Goal: Task Accomplishment & Management: Manage account settings

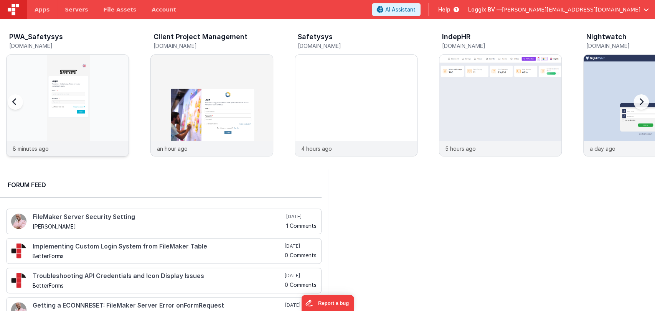
click at [93, 118] on img at bounding box center [68, 116] width 122 height 122
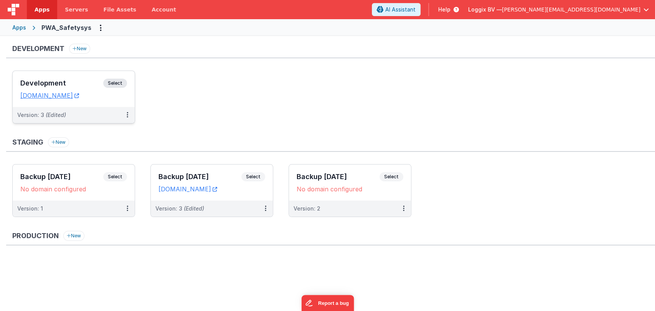
click at [61, 77] on div "Development Select URLs [DOMAIN_NAME]" at bounding box center [74, 89] width 122 height 36
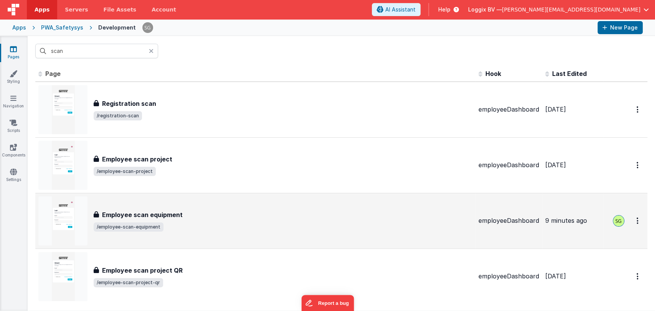
click at [189, 210] on div "Employee scan equipment" at bounding box center [283, 214] width 378 height 9
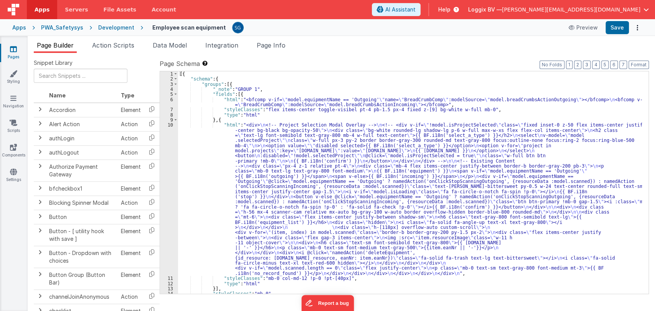
click at [208, 154] on div "[{ "schema" : { "groups" : [{ "_note" : "GROUP 1" , "fields" : [{ "html" : "<bf…" at bounding box center [410, 187] width 464 height 233
click at [12, 49] on icon at bounding box center [13, 49] width 7 height 8
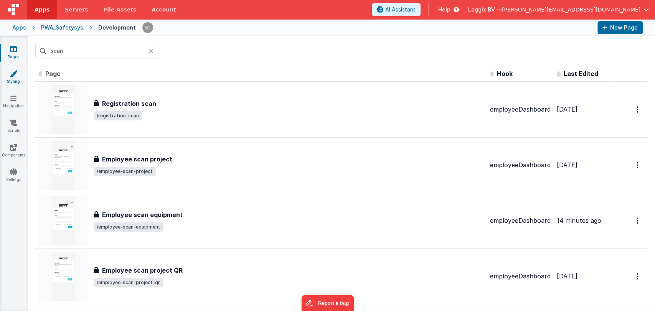
click at [11, 71] on icon at bounding box center [14, 74] width 8 height 8
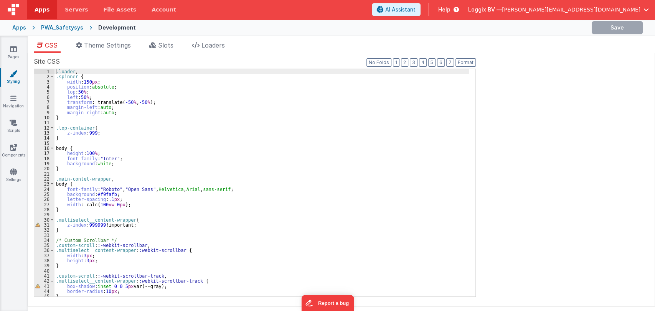
click at [160, 124] on div ".loader , .spinner { width : 150 px ; position : absolute ; top : 50 % ; left :…" at bounding box center [261, 188] width 414 height 238
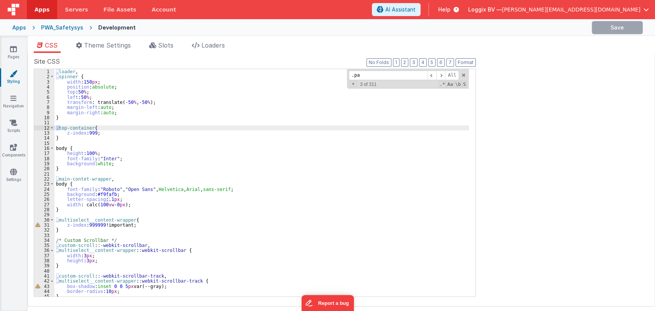
scroll to position [2095, 0]
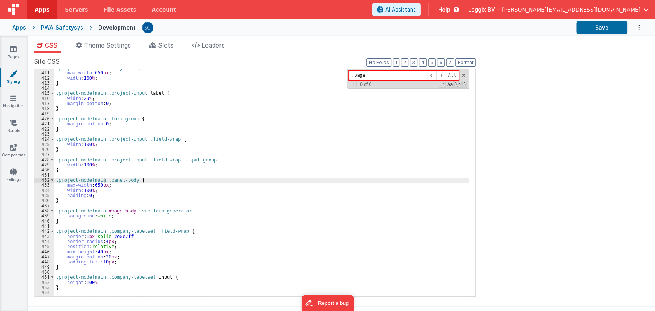
type input "."
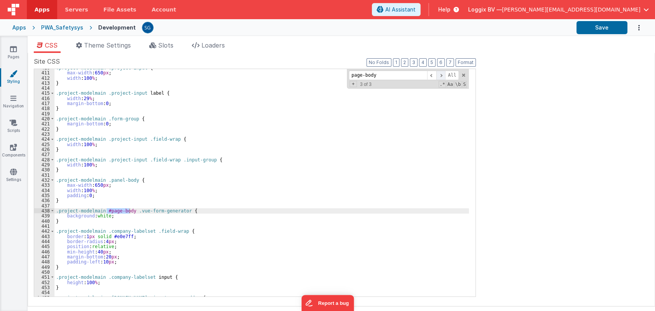
type input "page-body"
click at [441, 74] on span at bounding box center [440, 76] width 9 height 10
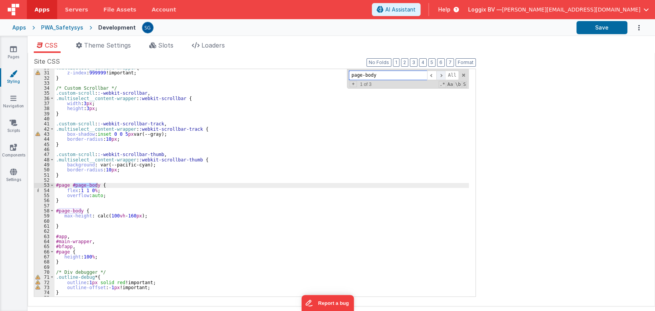
scroll to position [152, 0]
click at [441, 74] on span at bounding box center [440, 76] width 9 height 10
click at [134, 217] on div ".multiselect__content-wrapper { z-index : 999999 !important; } /* Custom Scroll…" at bounding box center [261, 184] width 414 height 238
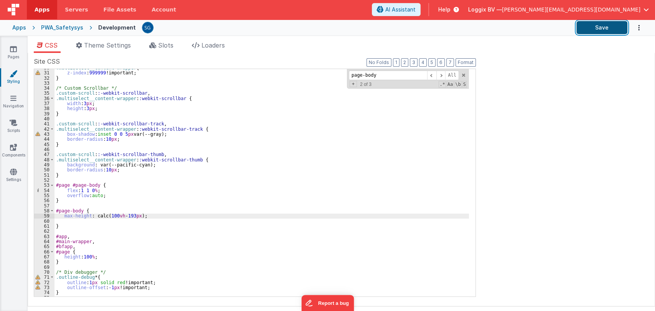
click at [597, 30] on button "Save" at bounding box center [601, 27] width 51 height 13
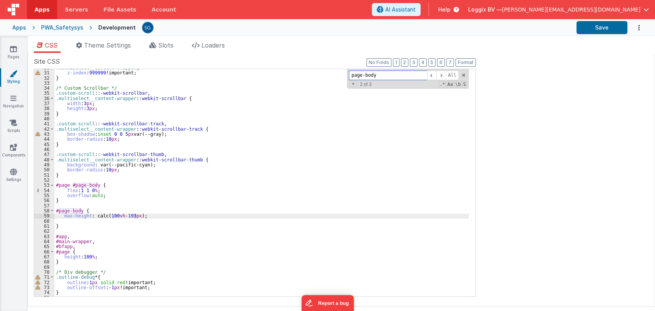
click at [374, 78] on input "page-body" at bounding box center [388, 76] width 78 height 10
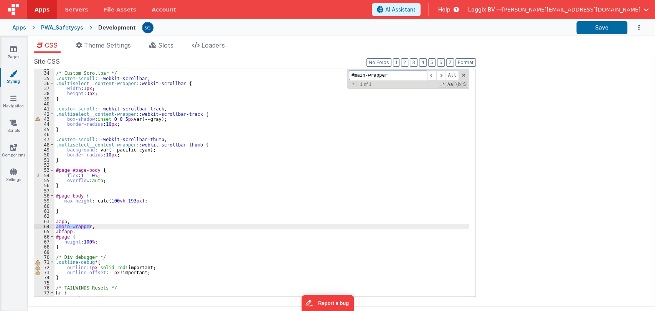
scroll to position [176, 0]
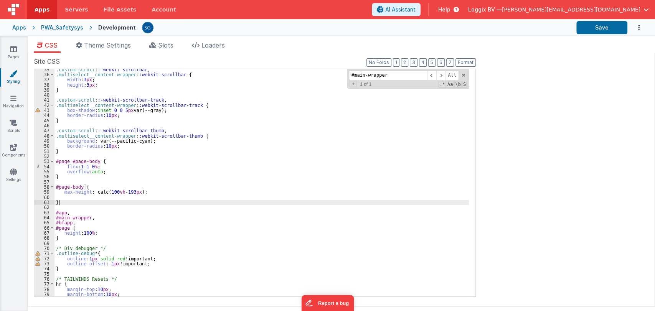
click at [233, 202] on div ".custom-scroll : :-webkit-scrollbar , .multiselect__content-wrapper : :webkit-s…" at bounding box center [261, 186] width 414 height 238
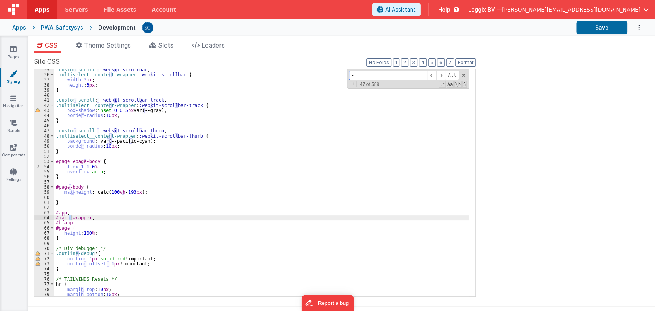
scroll to position [791, 0]
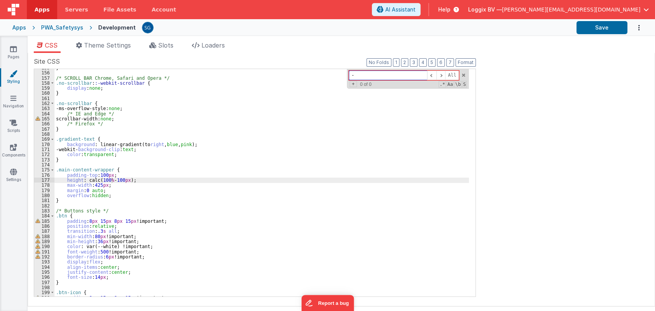
type input "-"
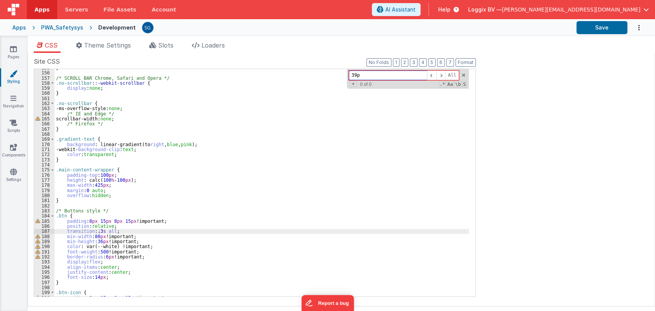
type input "39px"
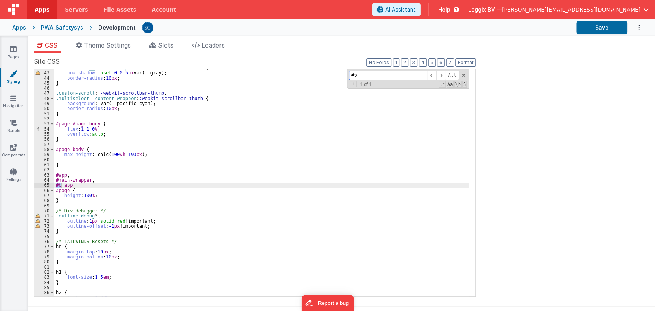
scroll to position [213, 0]
click at [93, 196] on div ".multiselect__content-wrapper : :webkit-scrollbar-track { box-shadow : inset 0 …" at bounding box center [261, 184] width 414 height 238
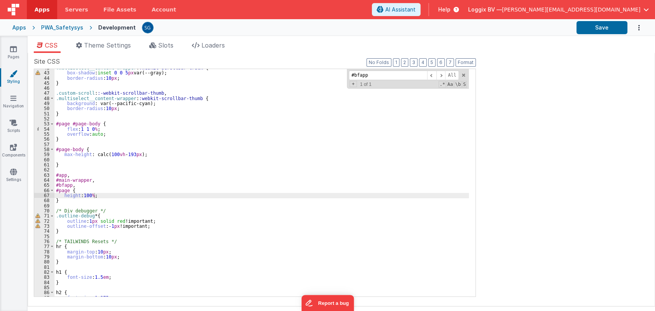
click at [614, 8] on span "[PERSON_NAME][EMAIL_ADDRESS][DOMAIN_NAME]" at bounding box center [571, 10] width 138 height 8
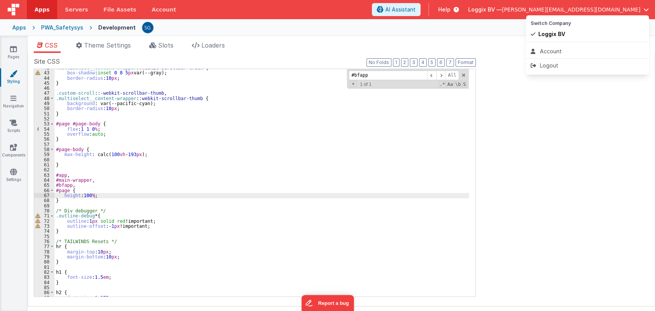
click at [579, 97] on button at bounding box center [327, 155] width 655 height 311
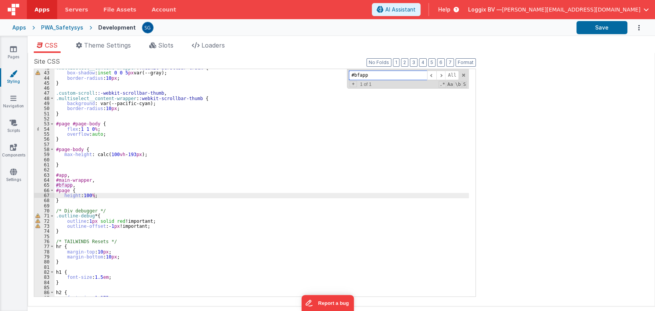
click at [379, 74] on input "#bfapp" at bounding box center [388, 76] width 78 height 10
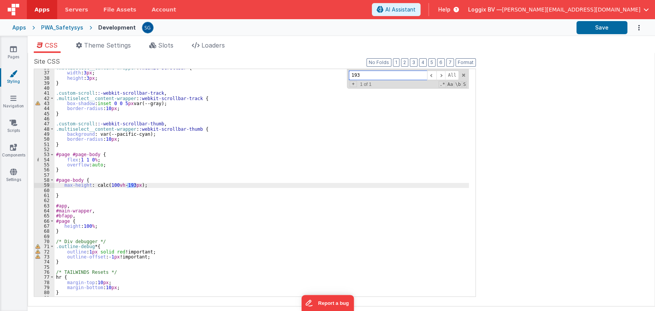
scroll to position [183, 0]
type input "193px"
click at [173, 184] on div ".multiselect__content-wrapper : :webkit-scrollbar { width : 3 px ; height : 3 p…" at bounding box center [261, 184] width 414 height 238
click at [132, 185] on div ".multiselect__content-wrapper : :webkit-scrollbar { width : 3 px ; height : 3 p…" at bounding box center [261, 184] width 414 height 238
click at [132, 184] on div ".multiselect__content-wrapper : :webkit-scrollbar { width : 3 px ; height : 3 p…" at bounding box center [261, 184] width 414 height 238
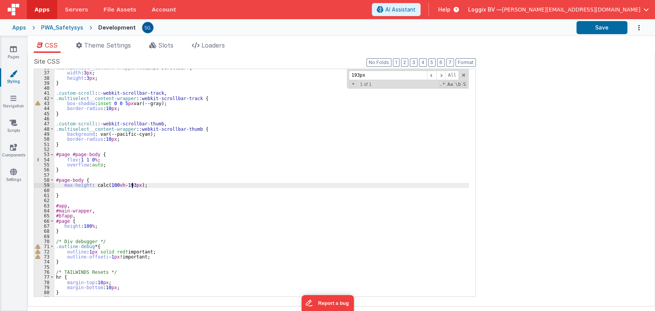
click at [133, 184] on div ".multiselect__content-wrapper : :webkit-scrollbar { width : 3 px ; height : 3 p…" at bounding box center [261, 184] width 414 height 238
click at [586, 27] on button "Save" at bounding box center [601, 27] width 51 height 13
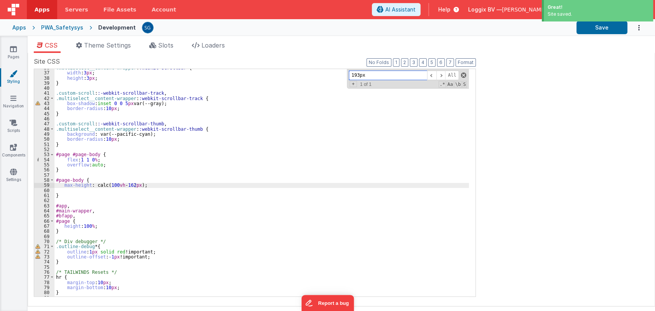
click at [464, 75] on span at bounding box center [463, 74] width 5 height 5
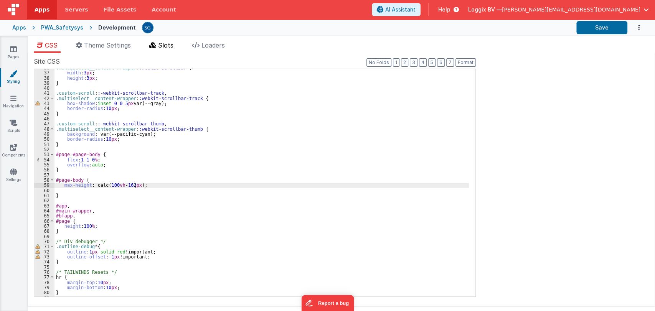
click at [166, 44] on span "Slots" at bounding box center [165, 45] width 15 height 8
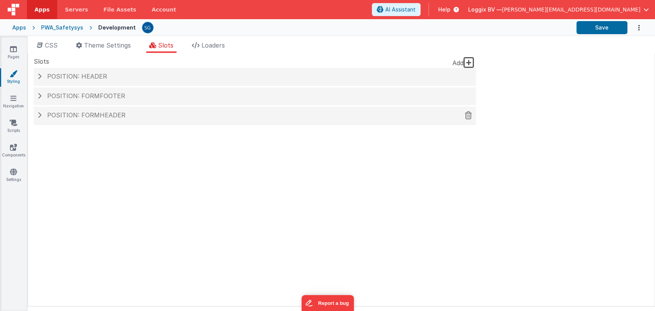
click at [89, 117] on span "Position: formHeader" at bounding box center [86, 115] width 78 height 8
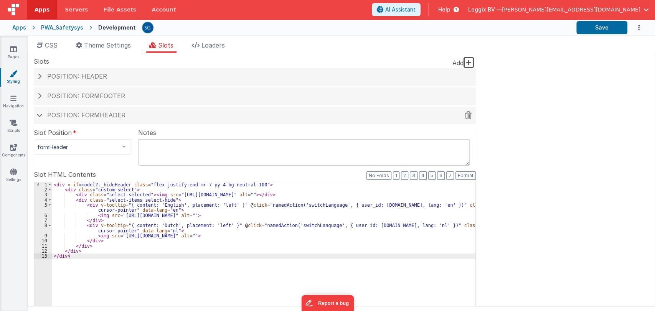
click at [40, 115] on span at bounding box center [39, 115] width 6 height 4
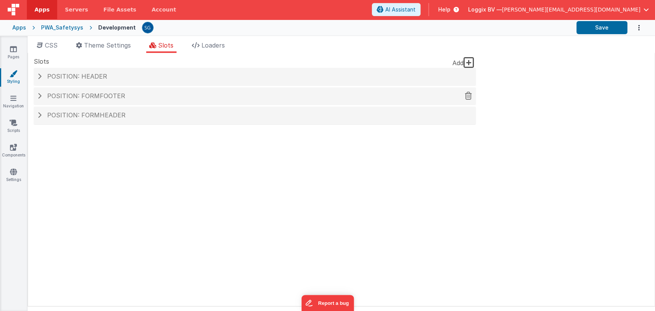
click at [40, 99] on div "Position: formFooter" at bounding box center [255, 96] width 442 height 18
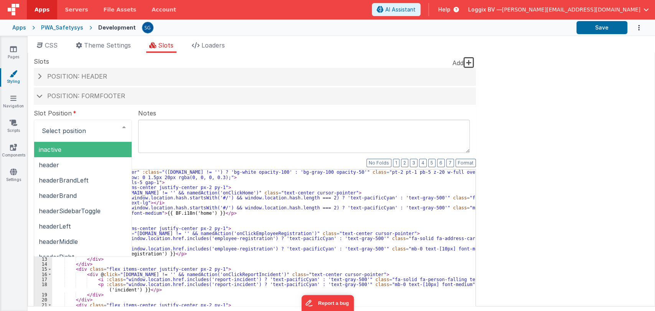
click at [114, 109] on label "Slot Position" at bounding box center [83, 113] width 98 height 9
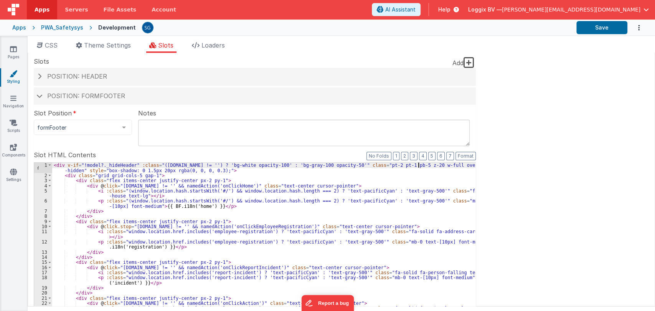
click at [417, 166] on div "< div v-if = "!model?._hideHeader" :class = "([DOMAIN_NAME] != '') ? 'bg-white …" at bounding box center [263, 295] width 423 height 264
click at [590, 26] on button "Save" at bounding box center [601, 27] width 51 height 13
click at [425, 164] on div "< div v-if = "!model?._hideHeader" :class = "([DOMAIN_NAME] != '') ? 'bg-white …" at bounding box center [263, 295] width 423 height 264
click at [589, 27] on button "Save" at bounding box center [601, 27] width 51 height 13
click at [424, 163] on div "< div v-if = "!model?._hideHeader" :class = "([DOMAIN_NAME] != '') ? 'bg-white …" at bounding box center [263, 295] width 423 height 264
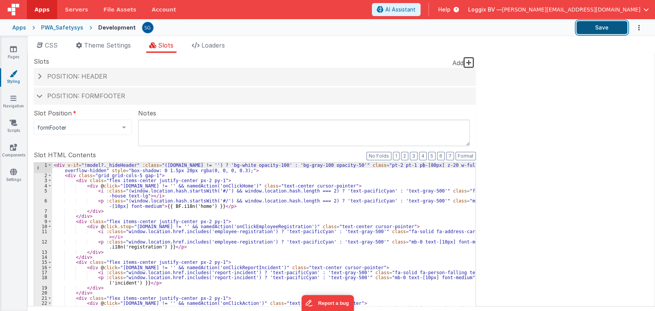
click at [589, 25] on button "Save" at bounding box center [601, 27] width 51 height 13
click at [423, 166] on div "< div v-if = "!model?._hideHeader" :class = "([DOMAIN_NAME] != '') ? 'bg-white …" at bounding box center [263, 295] width 423 height 264
click at [592, 31] on button "Save" at bounding box center [601, 27] width 51 height 13
click at [423, 164] on div "< div v-if = "!model?._hideHeader" :class = "([DOMAIN_NAME] != '') ? 'bg-white …" at bounding box center [263, 295] width 423 height 264
click at [592, 26] on button "Save" at bounding box center [601, 27] width 51 height 13
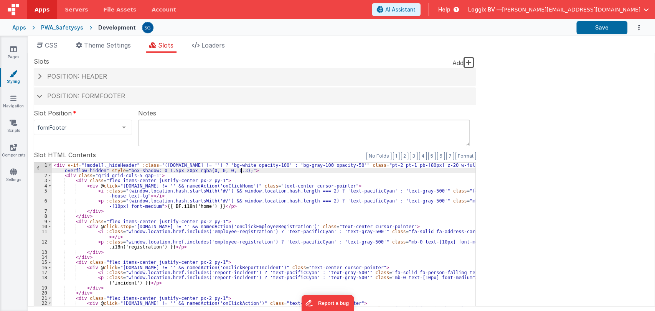
click at [424, 168] on div "< div v-if = "!model?._hideHeader" :class = "([DOMAIN_NAME] != '') ? 'bg-white …" at bounding box center [263, 295] width 423 height 264
click at [433, 167] on div "< div v-if = "!model?._hideHeader" :class = "([DOMAIN_NAME] != '') ? 'bg-white …" at bounding box center [263, 295] width 423 height 264
click at [410, 166] on div "< div v-if = "!model?._hideHeader" :class = "([DOMAIN_NAME] != '') ? 'bg-white …" at bounding box center [263, 295] width 423 height 264
click at [420, 164] on div "< div v-if = "!model?._hideHeader" :class = "([DOMAIN_NAME] != '') ? 'bg-white …" at bounding box center [263, 295] width 423 height 264
click at [583, 26] on button "Save" at bounding box center [601, 27] width 51 height 13
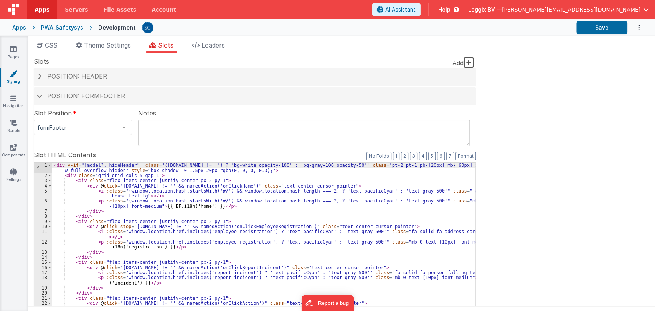
click at [607, 10] on span "[PERSON_NAME][EMAIL_ADDRESS][DOMAIN_NAME]" at bounding box center [571, 10] width 138 height 8
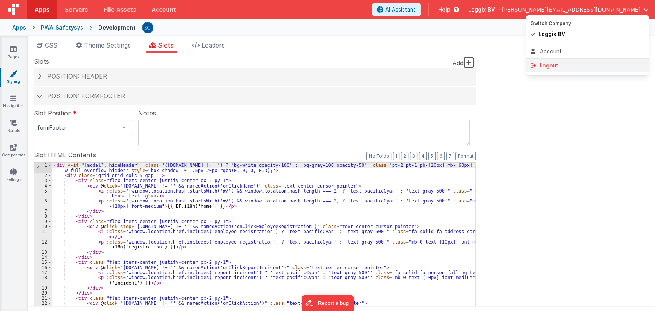
click at [548, 66] on div "Logout" at bounding box center [587, 66] width 114 height 8
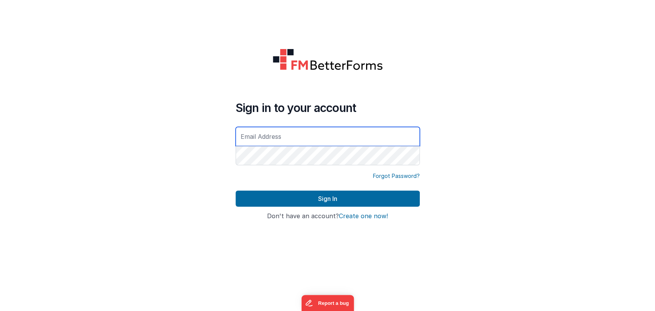
type input "[PERSON_NAME][EMAIL_ADDRESS][DOMAIN_NAME]"
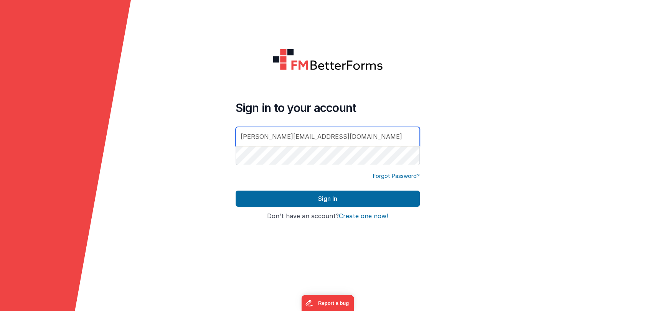
click at [352, 138] on input "[PERSON_NAME][EMAIL_ADDRESS][DOMAIN_NAME]" at bounding box center [327, 136] width 184 height 19
type input "[PERSON_NAME][EMAIL_ADDRESS][DOMAIN_NAME]"
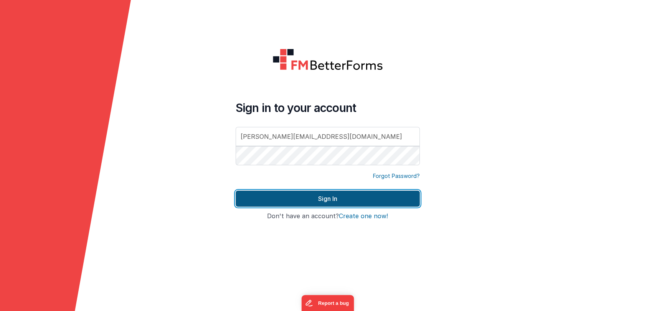
click at [291, 197] on button "Sign In" at bounding box center [327, 199] width 184 height 16
